Goal: Find contact information: Find contact information

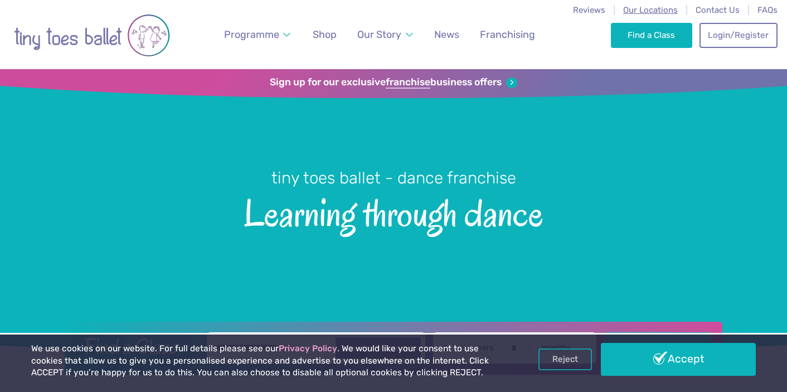
click at [655, 7] on span "Our Locations" at bounding box center [650, 10] width 55 height 10
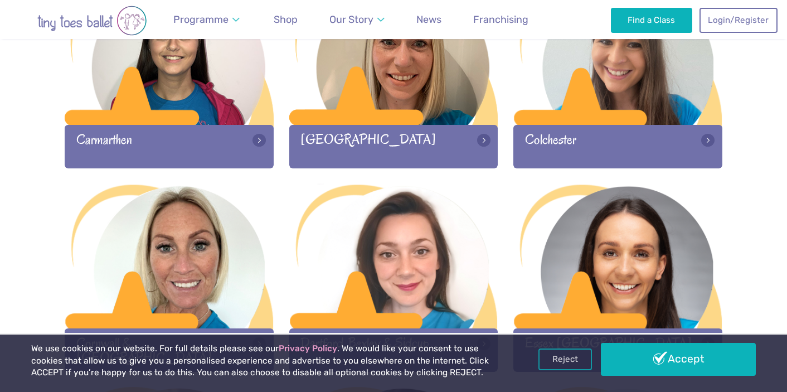
scroll to position [671, 0]
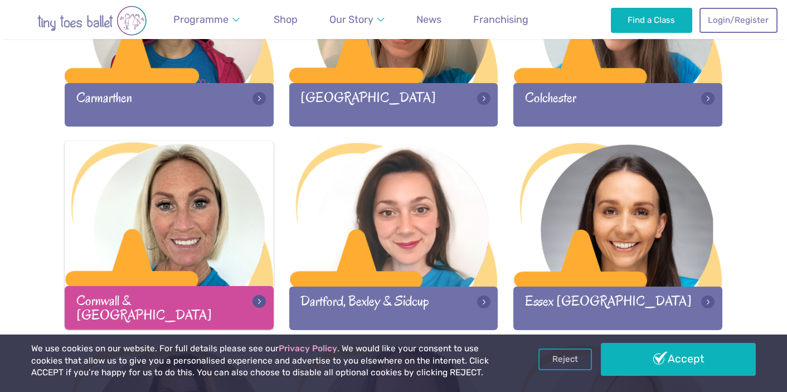
click at [167, 237] on div at bounding box center [169, 214] width 209 height 147
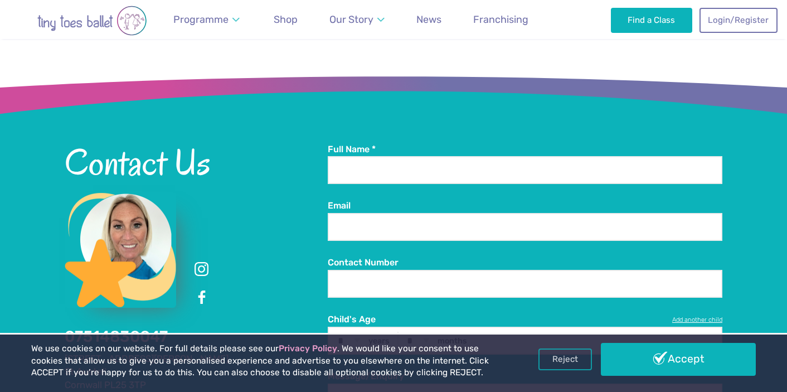
scroll to position [1909, 0]
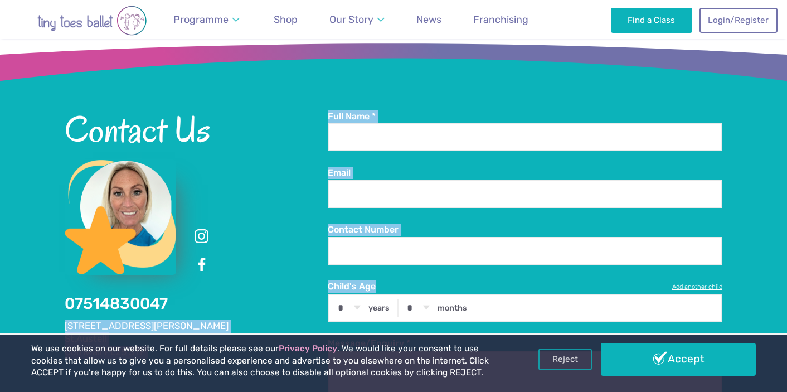
drag, startPoint x: 195, startPoint y: 246, endPoint x: 61, endPoint y: 245, distance: 134.3
click at [61, 245] on div "Contact Us 07514830047 6 Claybourne Close St.Austell Cornwall PL25 3TP Full Nam…" at bounding box center [393, 357] width 787 height 637
click at [198, 319] on address "6 Claybourne Close St.Austell Cornwall PL25 3TP" at bounding box center [196, 339] width 263 height 40
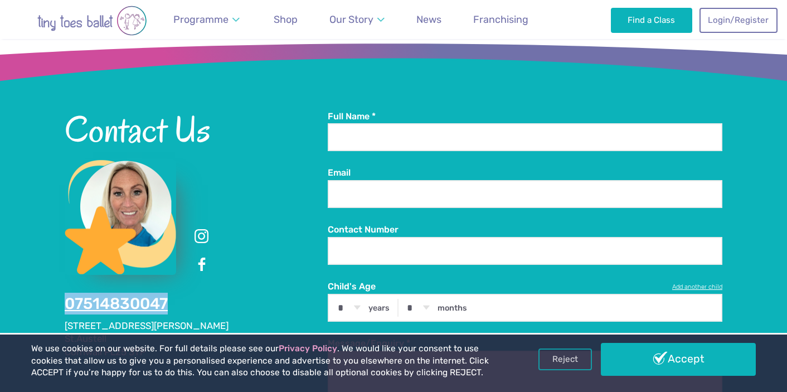
drag, startPoint x: 205, startPoint y: 247, endPoint x: 67, endPoint y: 242, distance: 137.7
click at [67, 242] on div "Contact Us 07514830047 6 Claybourne Close St.Austell Cornwall PL25 3TP" at bounding box center [196, 234] width 263 height 248
copy link "07514830047"
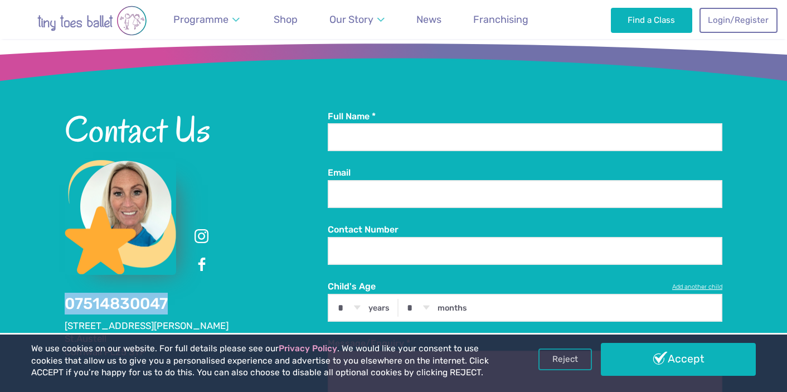
copy link "07514830047"
